Goal: Entertainment & Leisure: Consume media (video, audio)

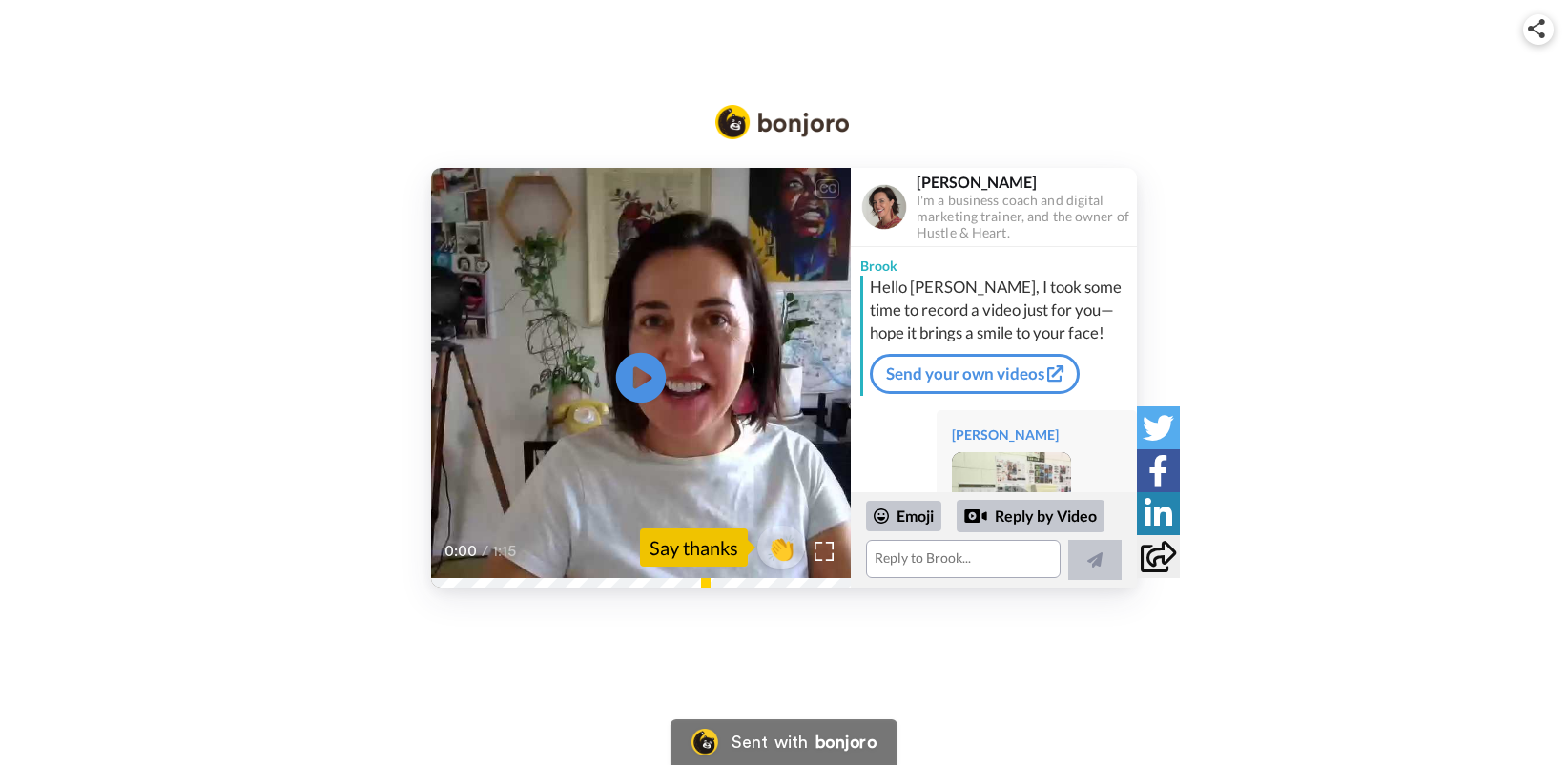
click at [638, 374] on icon "Play/Pause" at bounding box center [641, 378] width 51 height 91
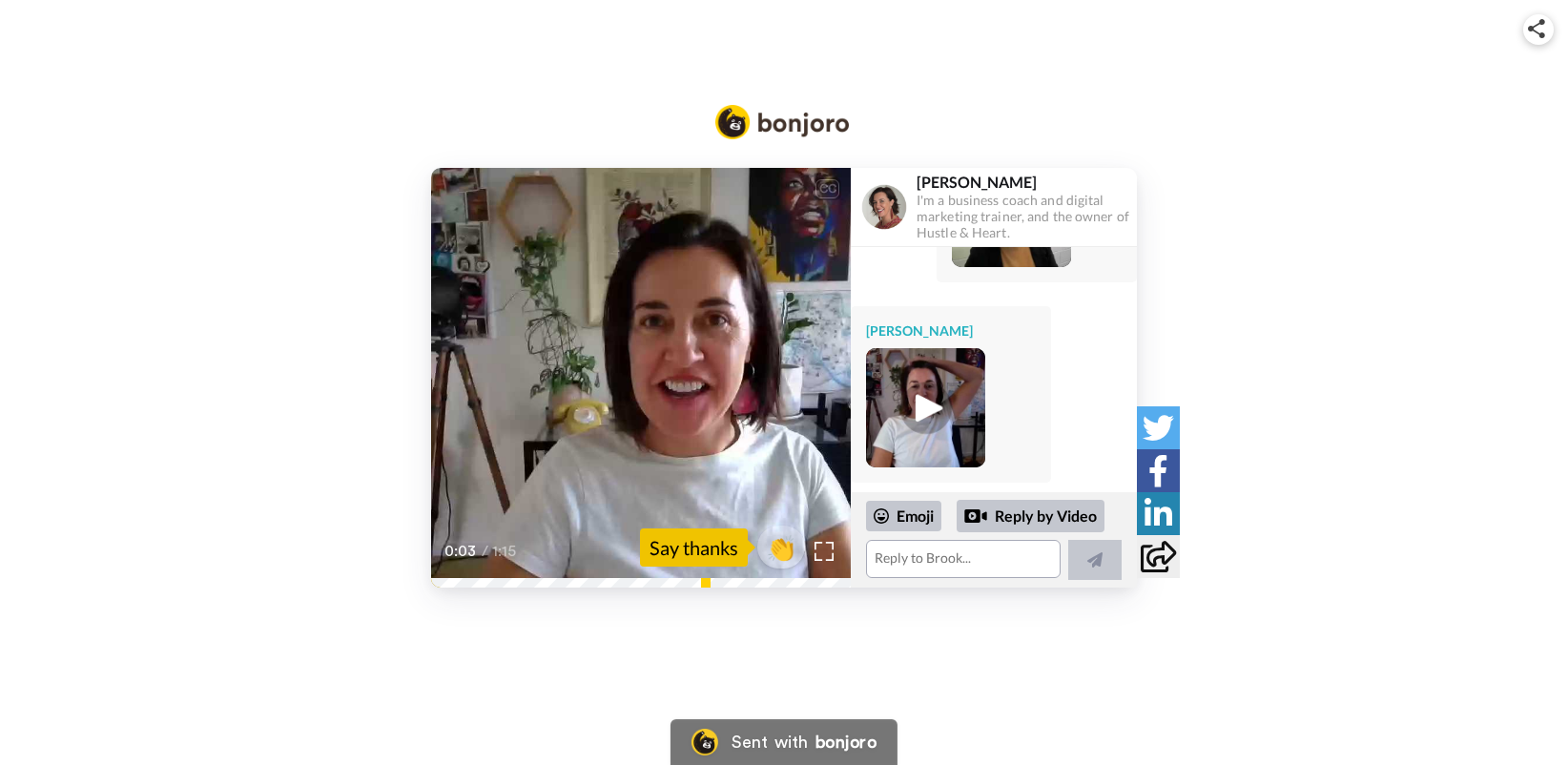
click at [937, 407] on img at bounding box center [925, 407] width 52 height 52
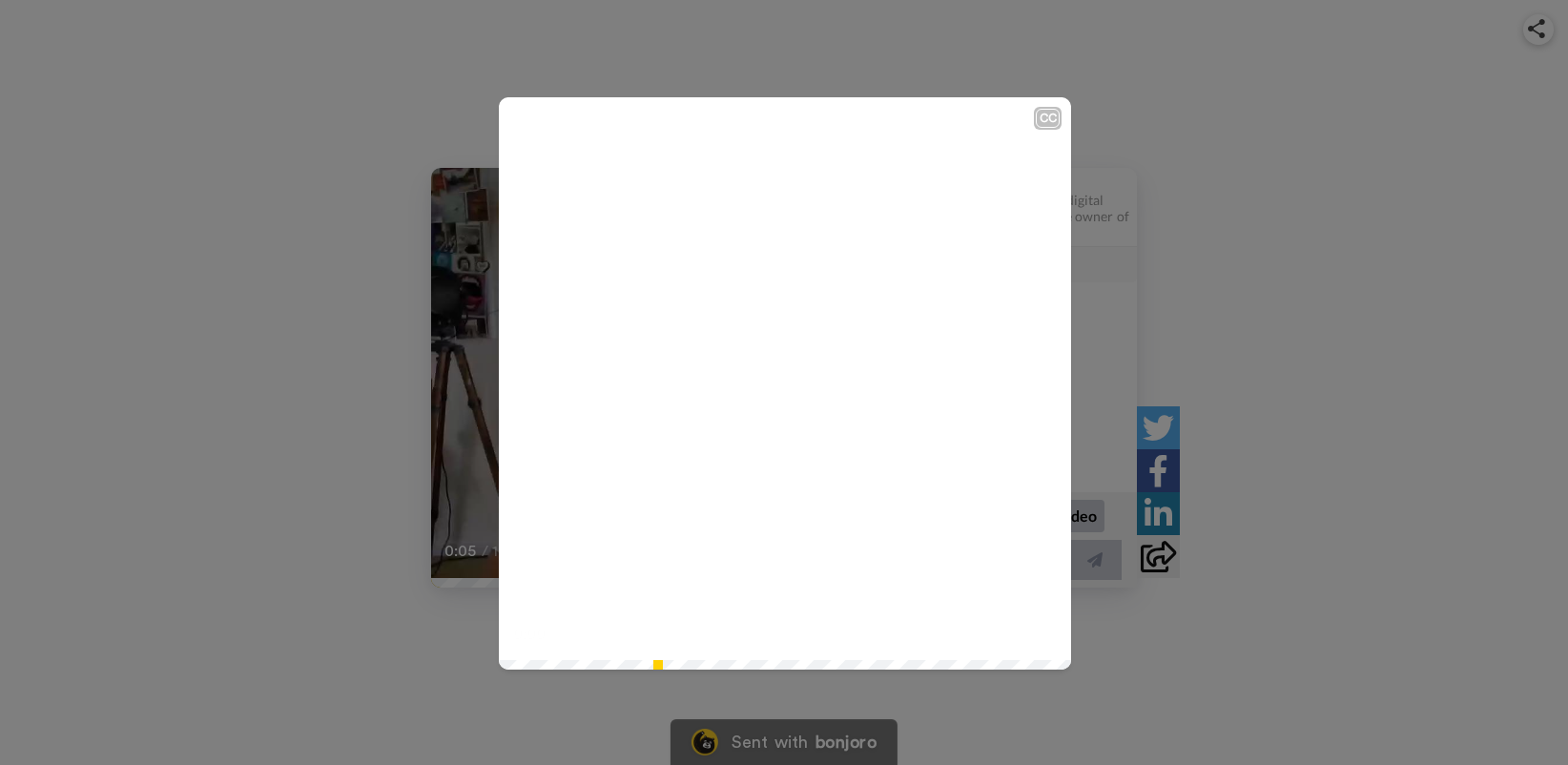
click at [791, 383] on icon at bounding box center [785, 383] width 51 height 51
click at [683, 374] on video at bounding box center [785, 383] width 573 height 572
drag, startPoint x: 1402, startPoint y: 78, endPoint x: 1188, endPoint y: 109, distance: 216.2
click at [1400, 79] on div "CC Play/Pause [PERSON_NAME], I'm so glad you popped your [PERSON_NAME] with me.…" at bounding box center [784, 382] width 1568 height 765
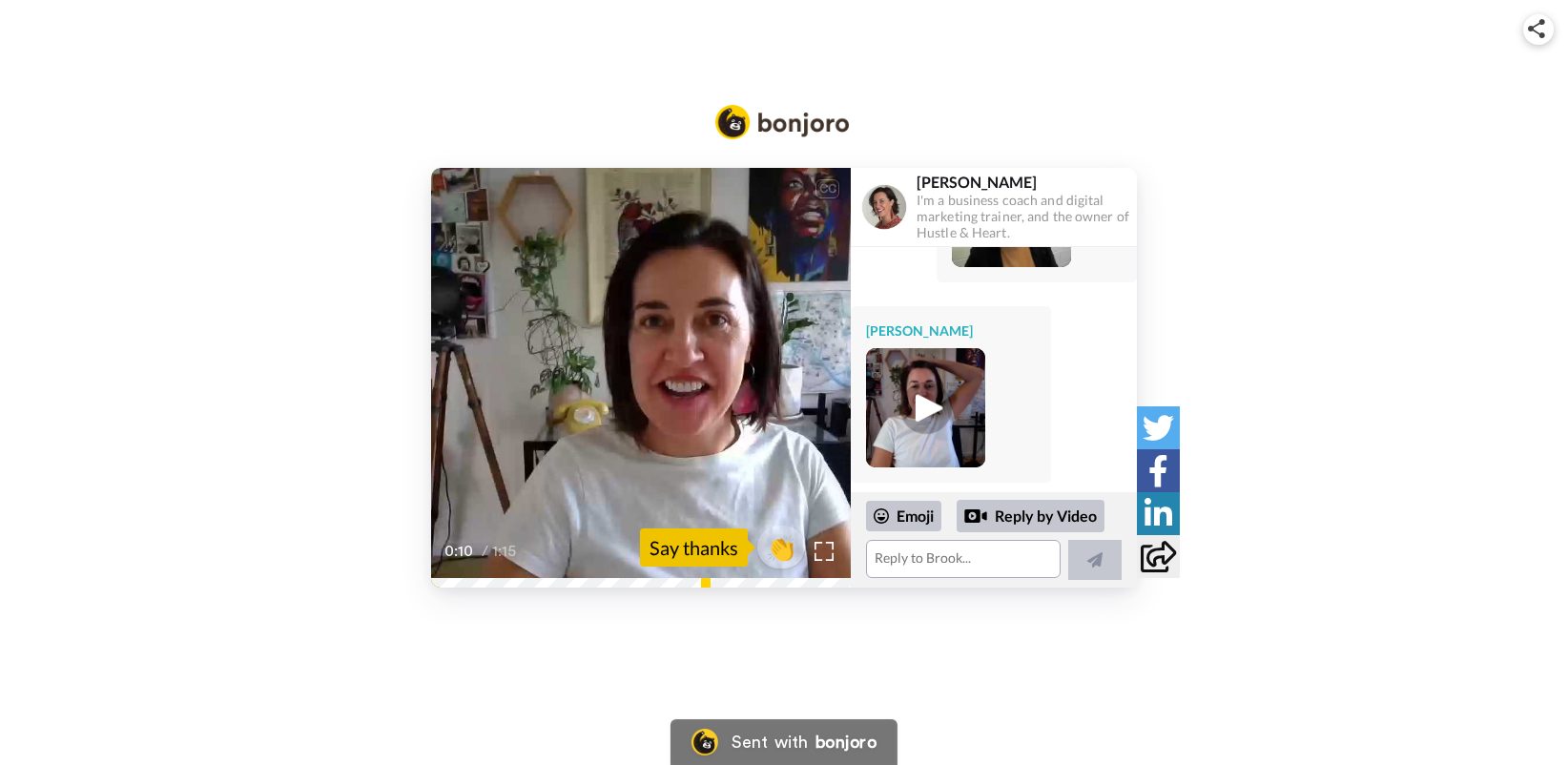
click at [704, 424] on video at bounding box center [641, 378] width 420 height 420
click at [958, 416] on img at bounding box center [925, 407] width 119 height 119
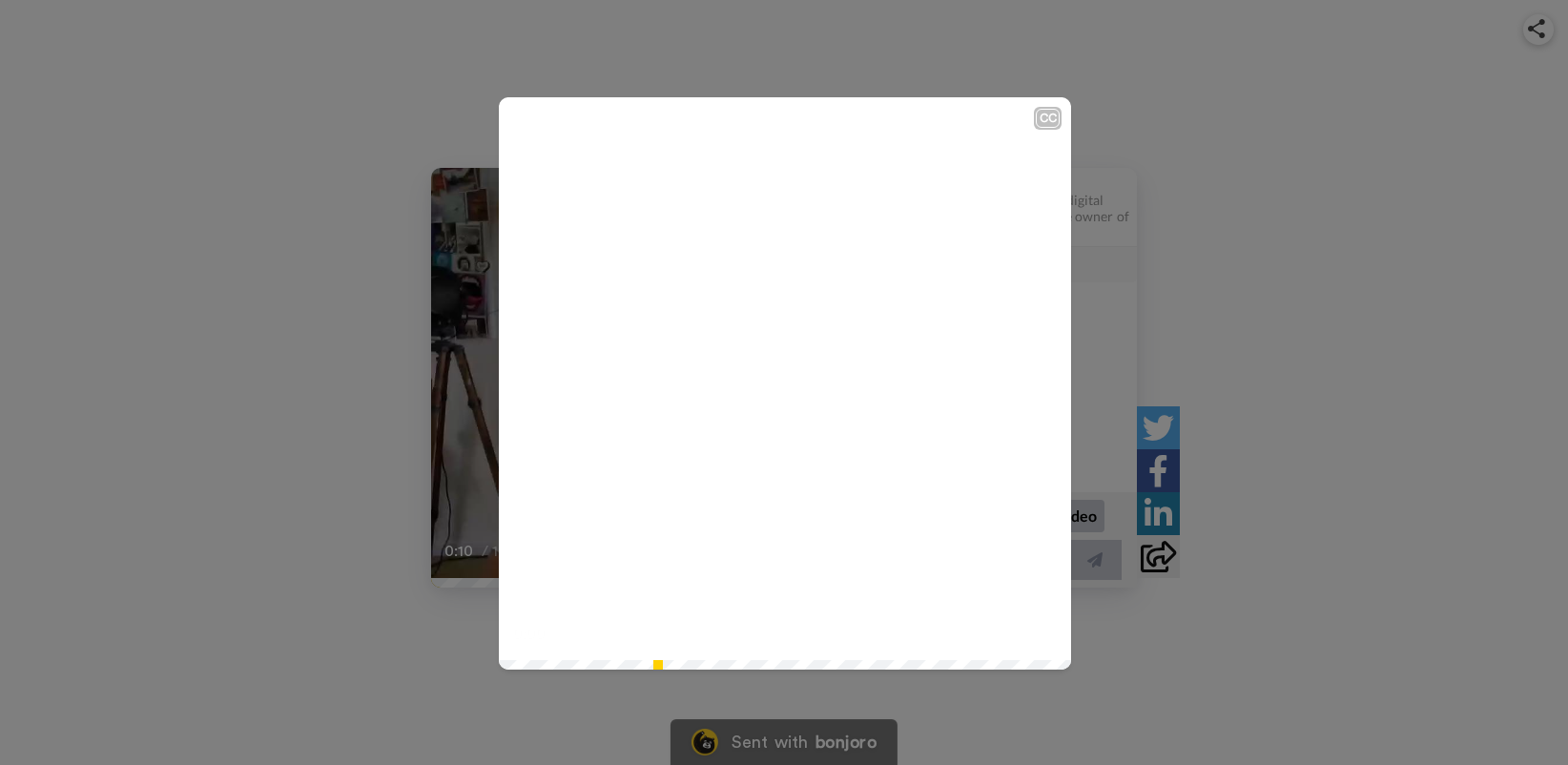
click at [775, 384] on icon "Play/Pause" at bounding box center [785, 383] width 51 height 91
click at [878, 553] on video at bounding box center [785, 383] width 573 height 572
click at [776, 382] on icon "Play/Pause" at bounding box center [785, 383] width 51 height 91
